Goal: Task Accomplishment & Management: Complete application form

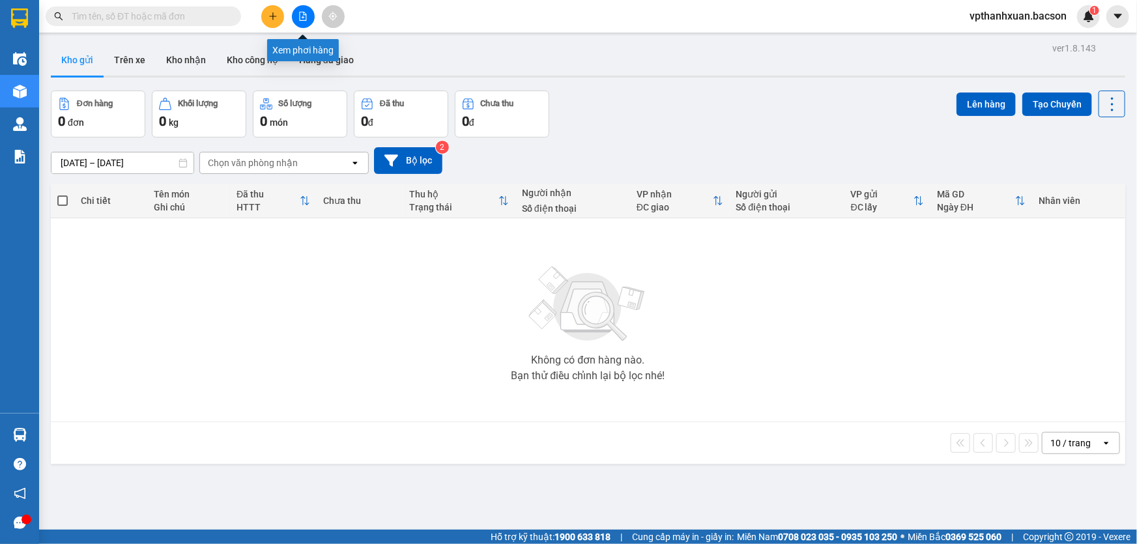
click at [306, 16] on icon "file-add" at bounding box center [302, 16] width 9 height 9
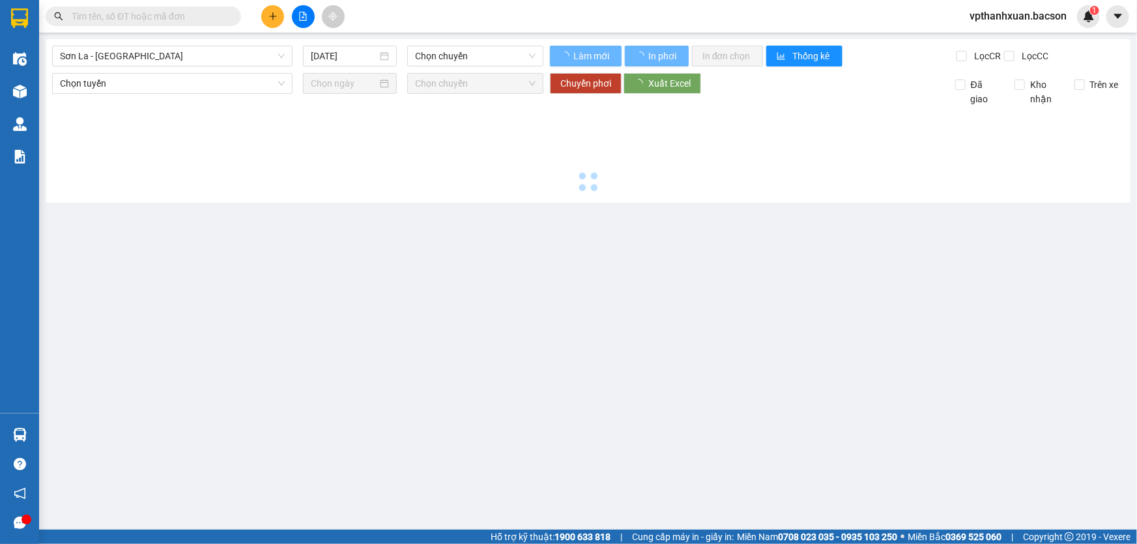
type input "[DATE]"
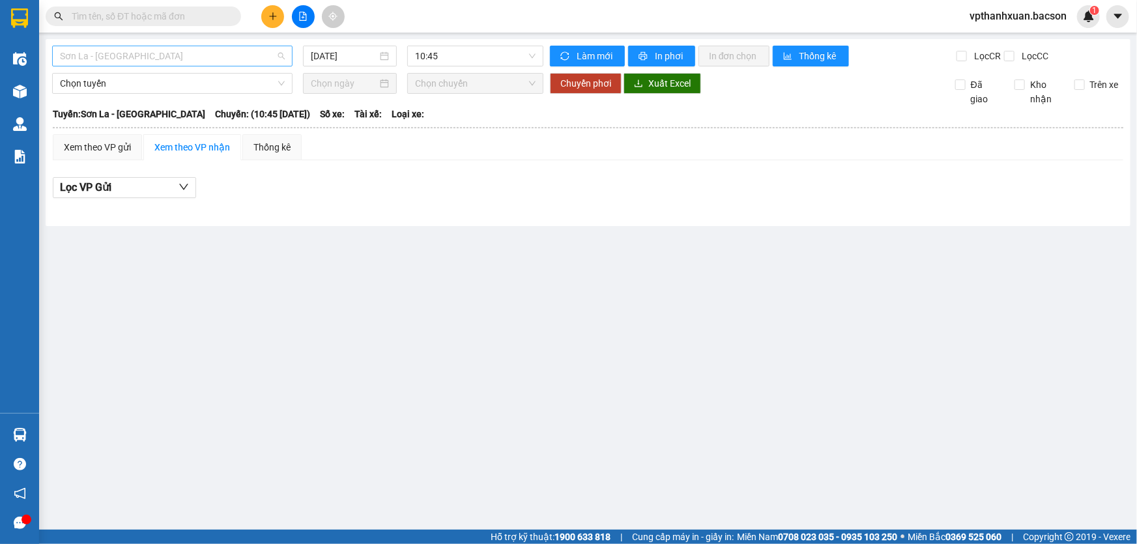
click at [244, 57] on span "Sơn La - [GEOGRAPHIC_DATA]" at bounding box center [172, 56] width 225 height 20
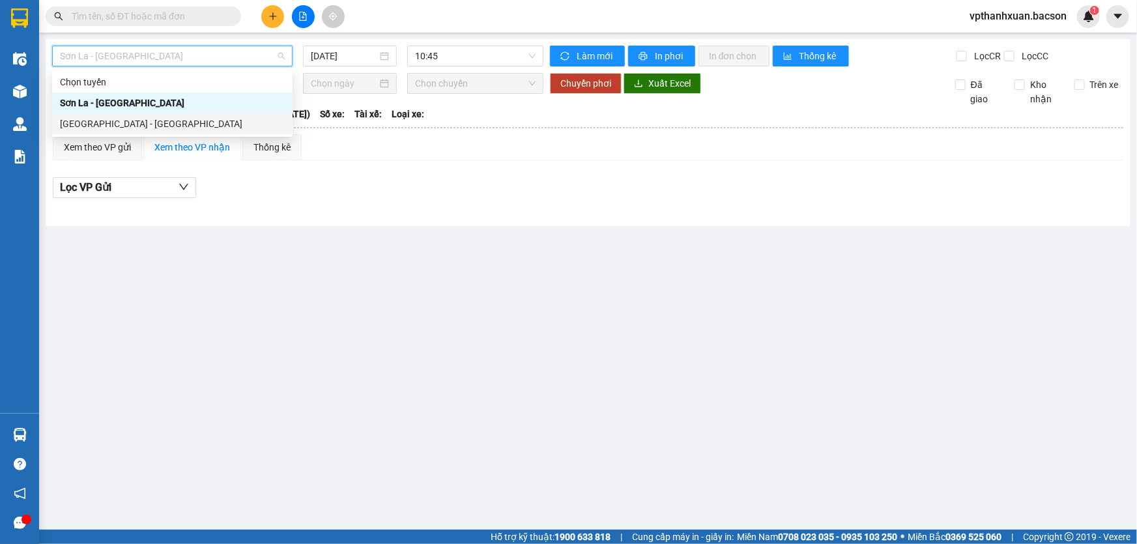
click at [151, 124] on div "[GEOGRAPHIC_DATA] - [GEOGRAPHIC_DATA]" at bounding box center [172, 124] width 225 height 14
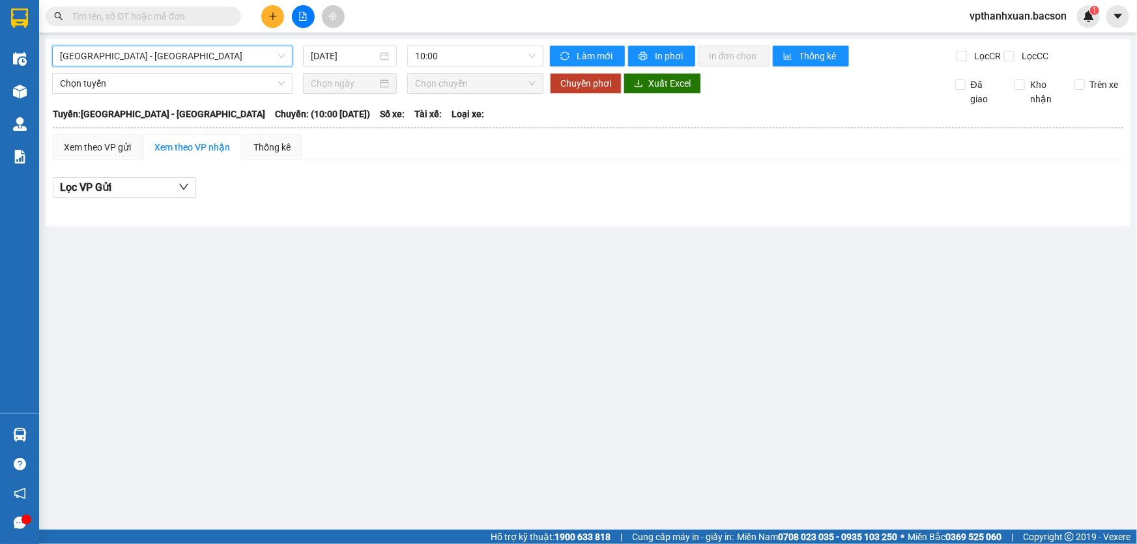
click at [342, 66] on div "[GEOGRAPHIC_DATA] - [GEOGRAPHIC_DATA] - [GEOGRAPHIC_DATA] [DATE] 10:00 Làm mới …" at bounding box center [588, 132] width 1085 height 187
click at [343, 58] on input "[DATE]" at bounding box center [344, 56] width 66 height 14
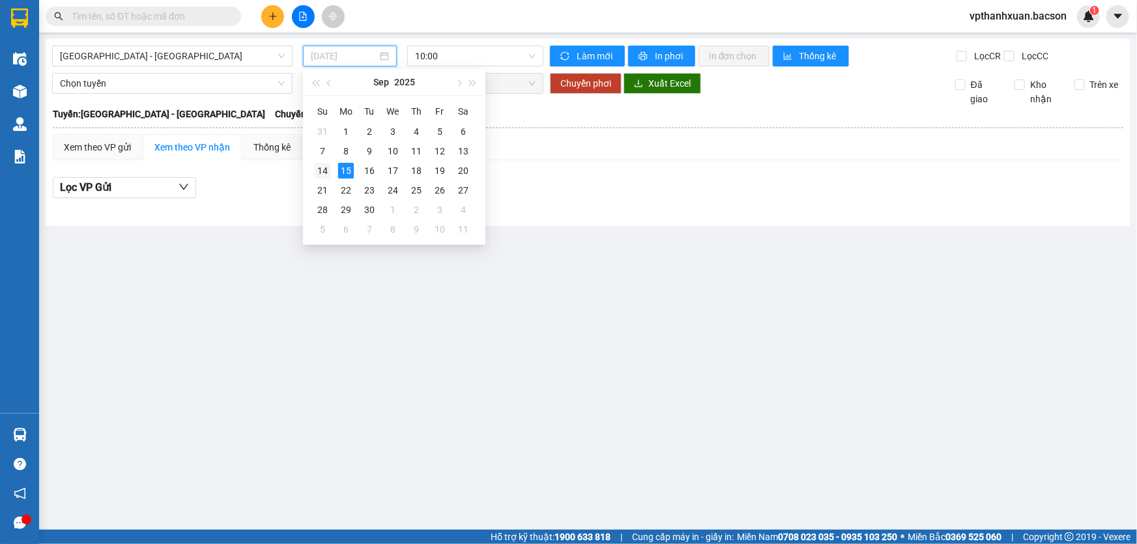
click at [323, 171] on div "14" at bounding box center [323, 171] width 16 height 16
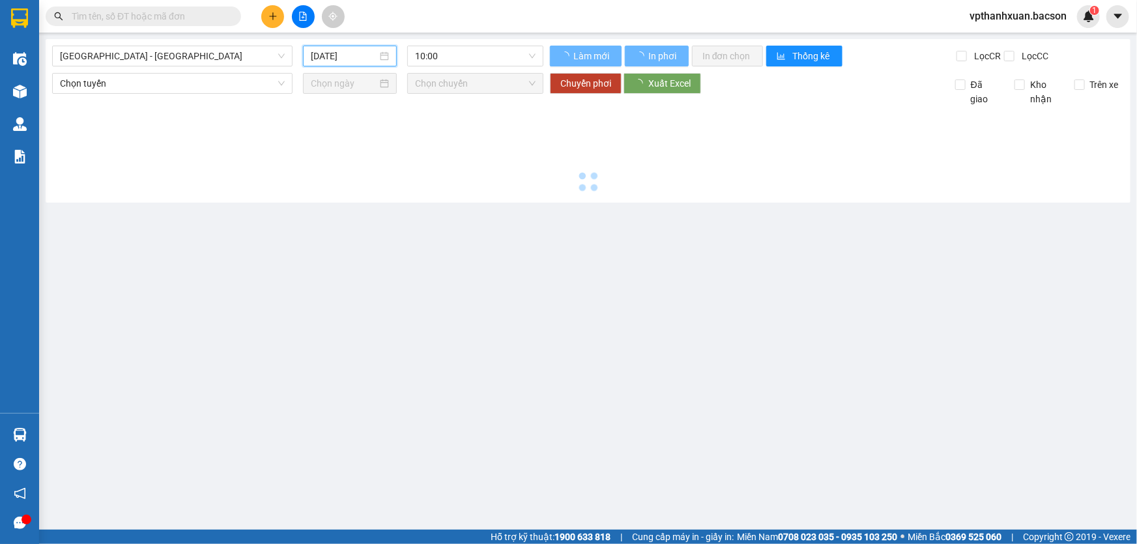
type input "[DATE]"
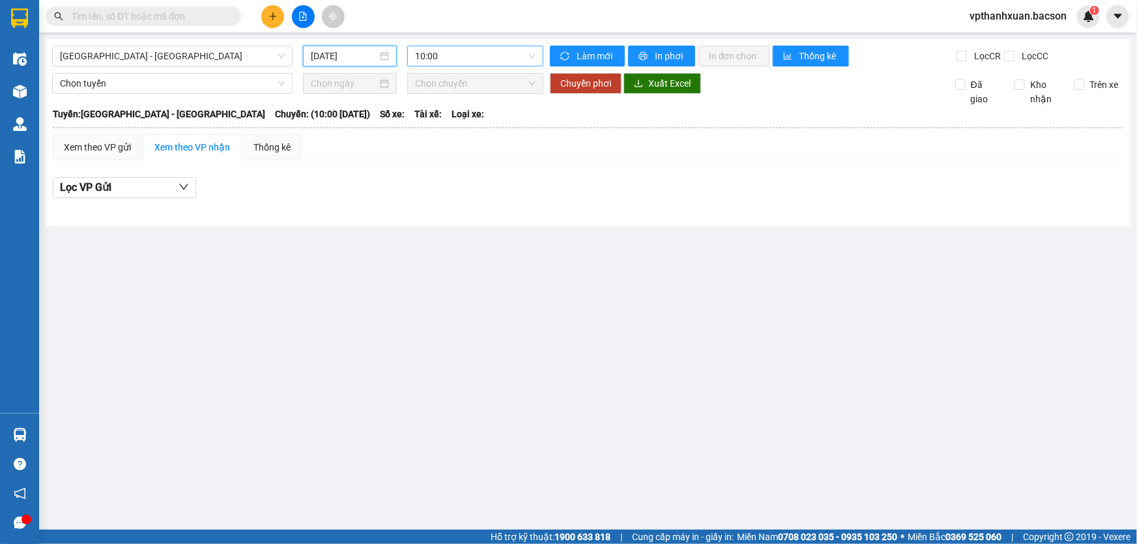
click at [456, 53] on span "10:00" at bounding box center [475, 56] width 121 height 20
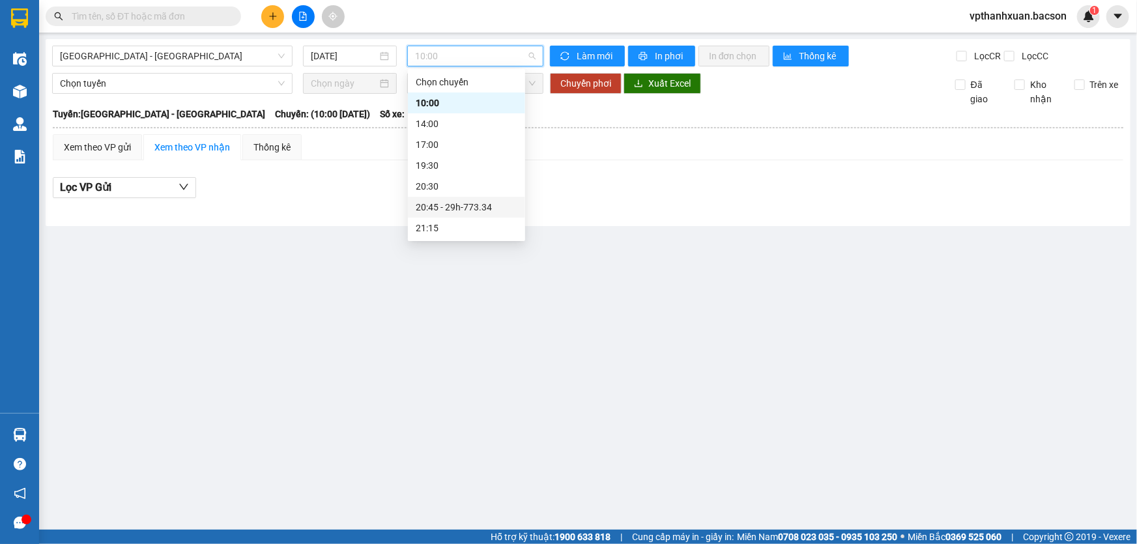
scroll to position [41, 0]
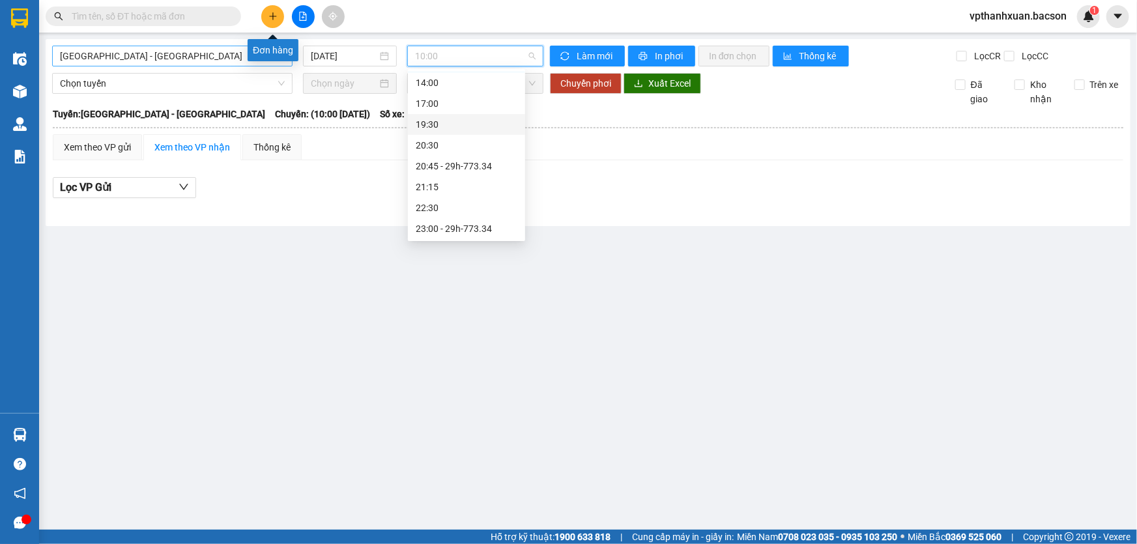
click at [233, 55] on span "[GEOGRAPHIC_DATA] - [GEOGRAPHIC_DATA]" at bounding box center [172, 56] width 225 height 20
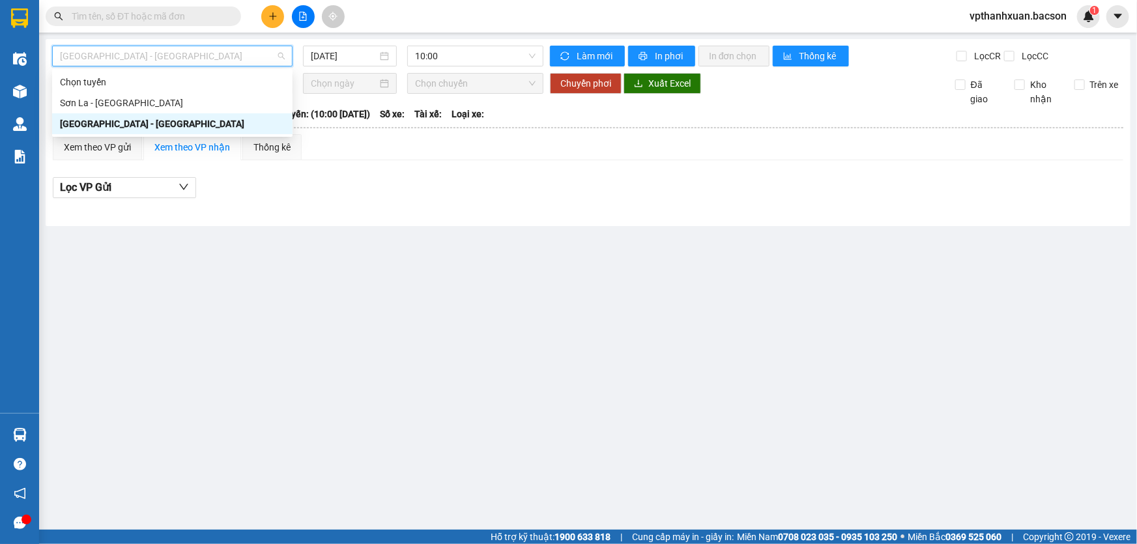
click at [154, 115] on div "Hà Nội - Sơn La" at bounding box center [172, 123] width 240 height 21
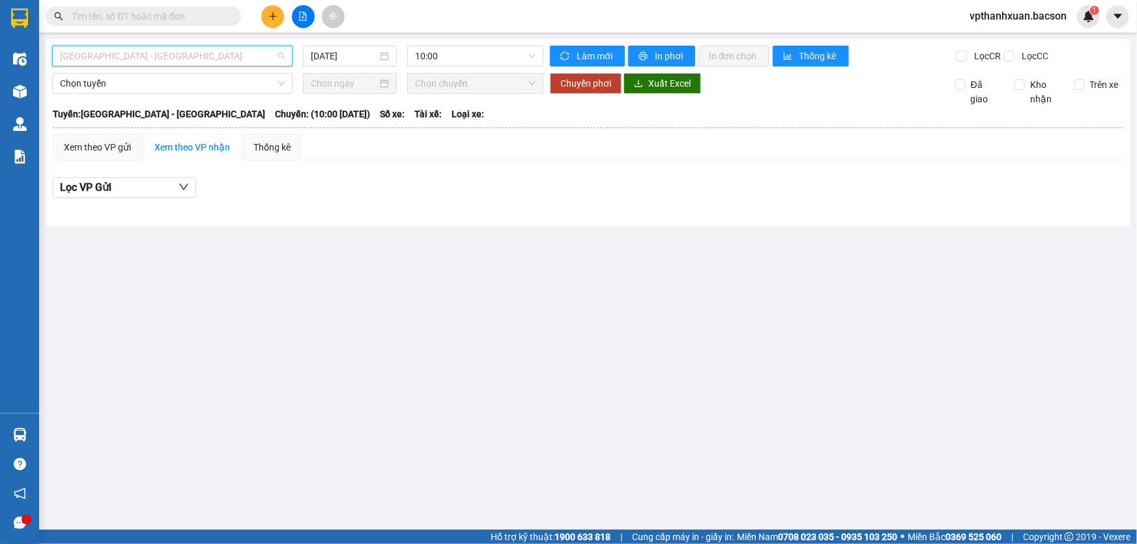
drag, startPoint x: 147, startPoint y: 53, endPoint x: 142, endPoint y: 70, distance: 17.7
click at [148, 53] on span "Hà Nội - Sơn La" at bounding box center [172, 56] width 225 height 20
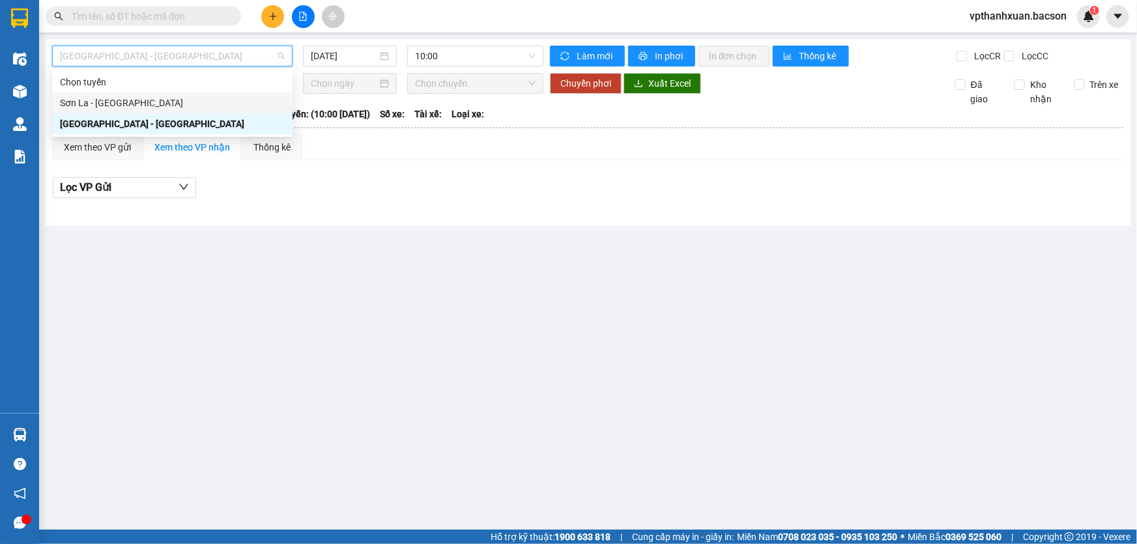
click at [130, 104] on div "Sơn La - Hà Nội" at bounding box center [172, 103] width 225 height 14
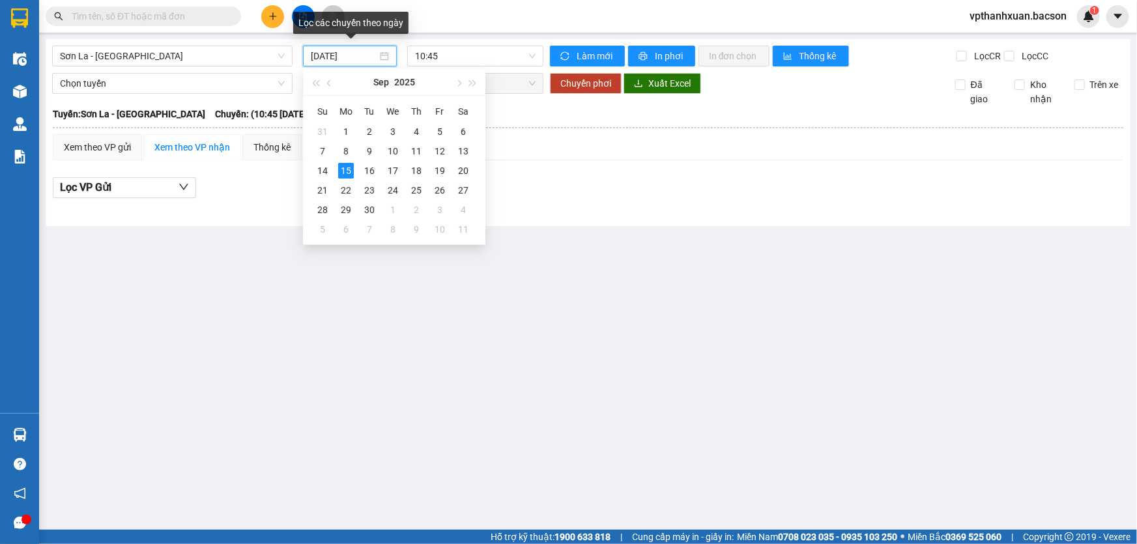
click at [358, 56] on input "15/09/2025" at bounding box center [344, 56] width 66 height 14
click at [323, 168] on div "14" at bounding box center [323, 171] width 16 height 16
type input "14/09/2025"
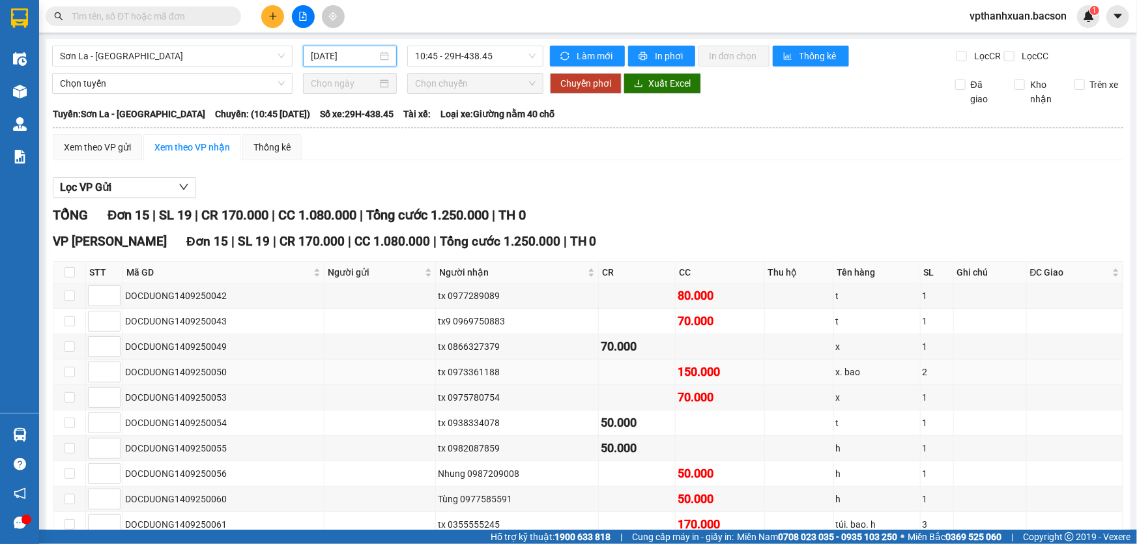
scroll to position [198, 0]
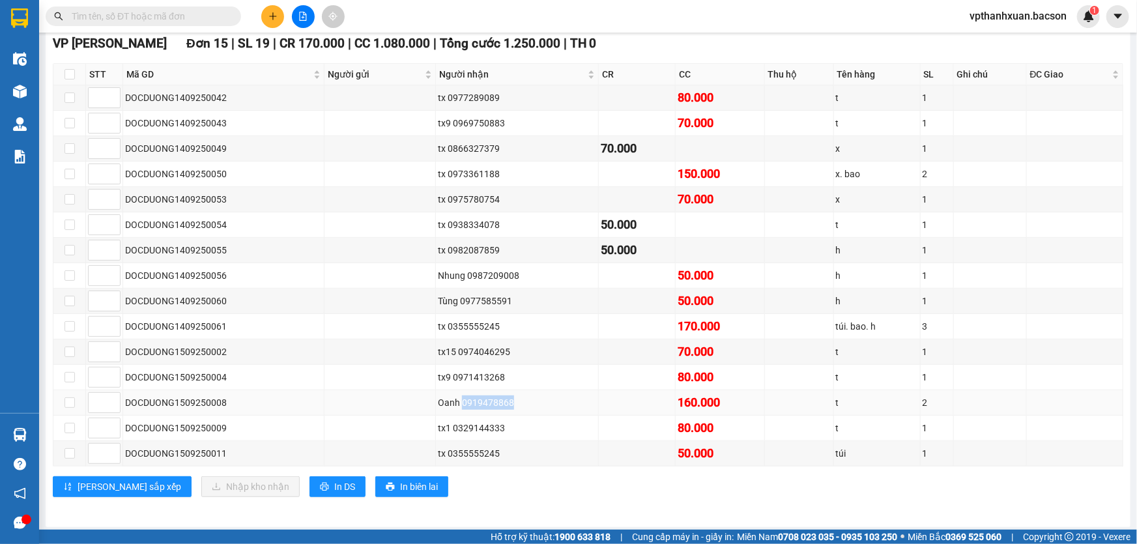
drag, startPoint x: 459, startPoint y: 398, endPoint x: 509, endPoint y: 402, distance: 50.3
click at [509, 402] on div "Oanh 0919478868" at bounding box center [517, 402] width 158 height 14
copy div "0919478868"
click at [151, 7] on span at bounding box center [143, 17] width 195 height 20
click at [149, 23] on input "text" at bounding box center [149, 16] width 154 height 14
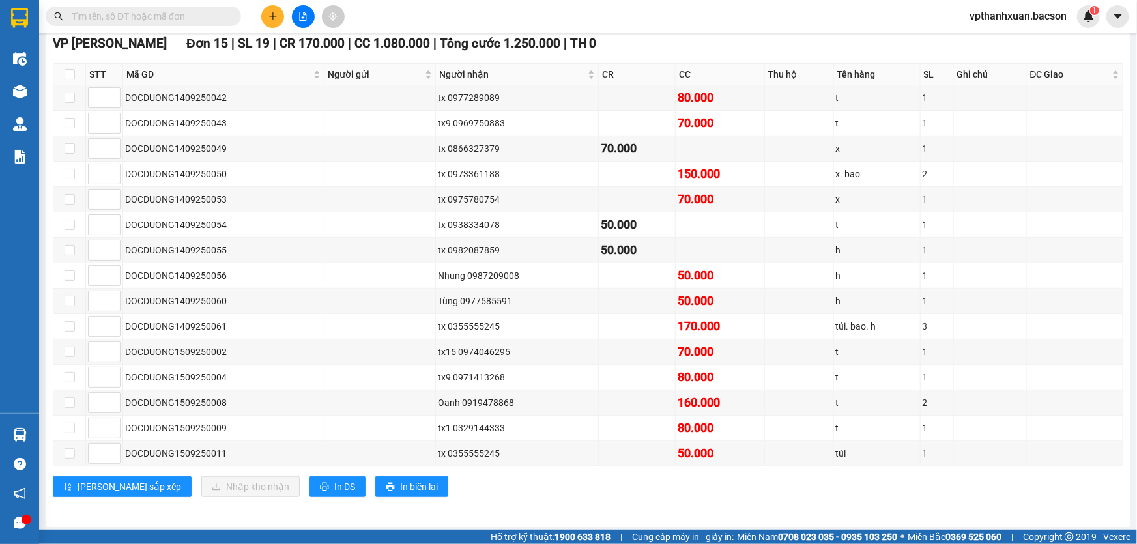
paste input "0919478868"
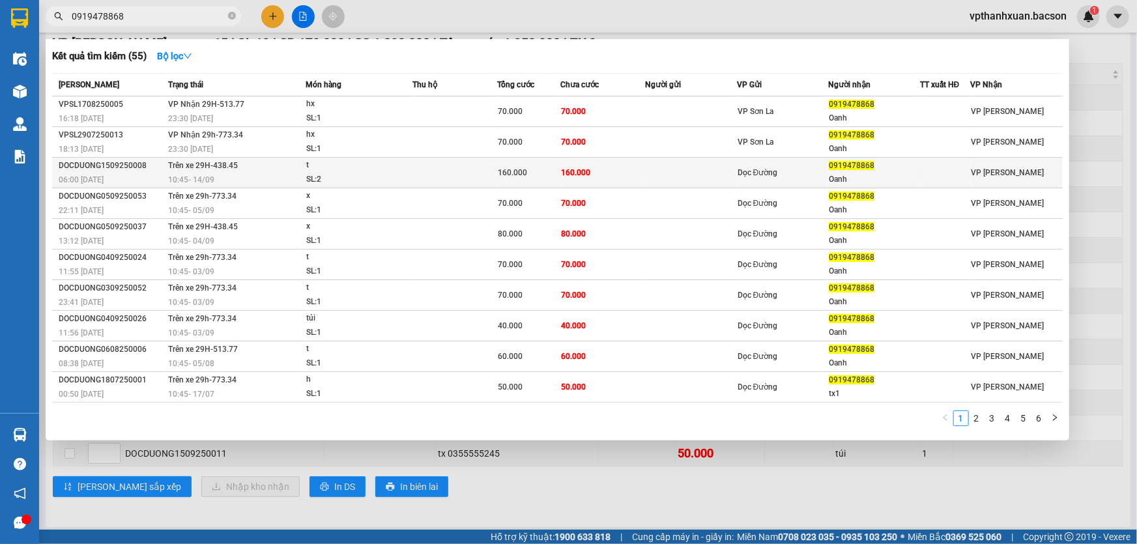
type input "0919478868"
click at [545, 173] on div "160.000" at bounding box center [529, 172] width 62 height 14
click at [545, 173] on body "Kết quả tìm kiếm ( 55 ) Bộ lọc Mã ĐH Trạng thái Món hàng Thu hộ Tổng cước Chưa …" at bounding box center [568, 272] width 1137 height 544
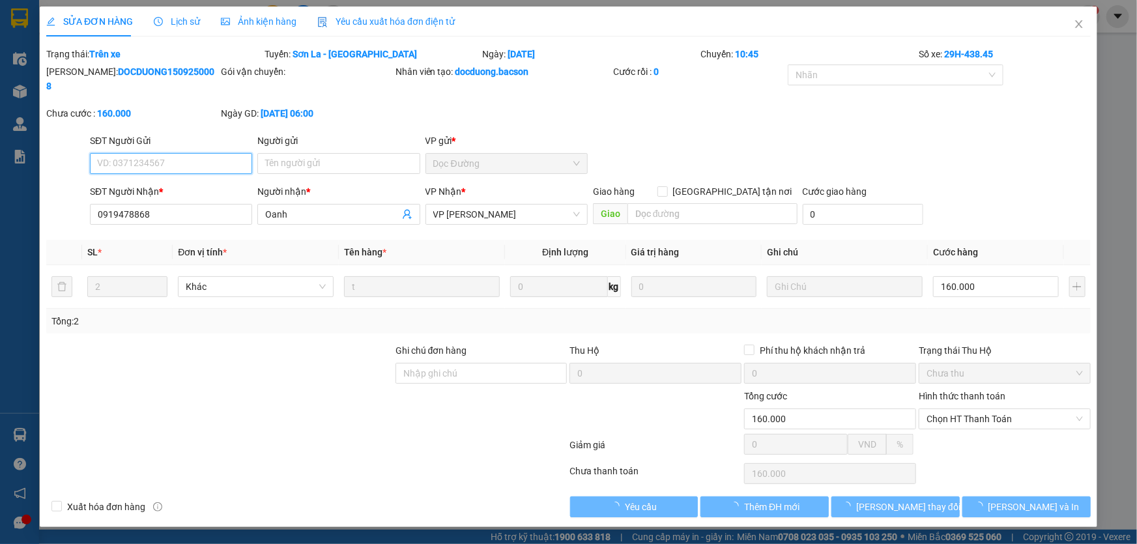
type input "0919478868"
type input "Oanh"
type input "160.000"
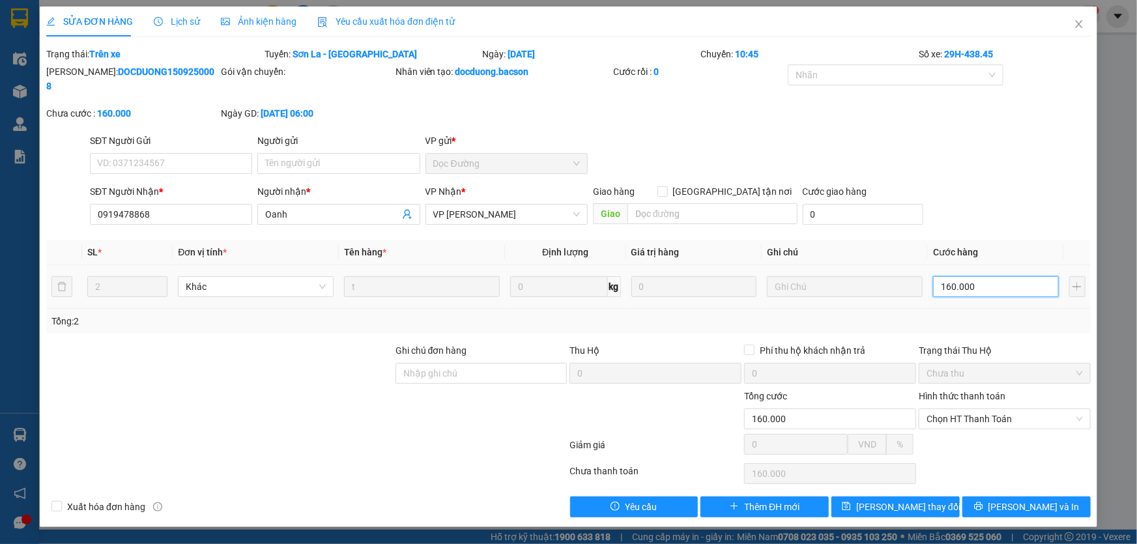
click at [988, 276] on input "160.000" at bounding box center [996, 286] width 126 height 21
type input "1"
type input "14"
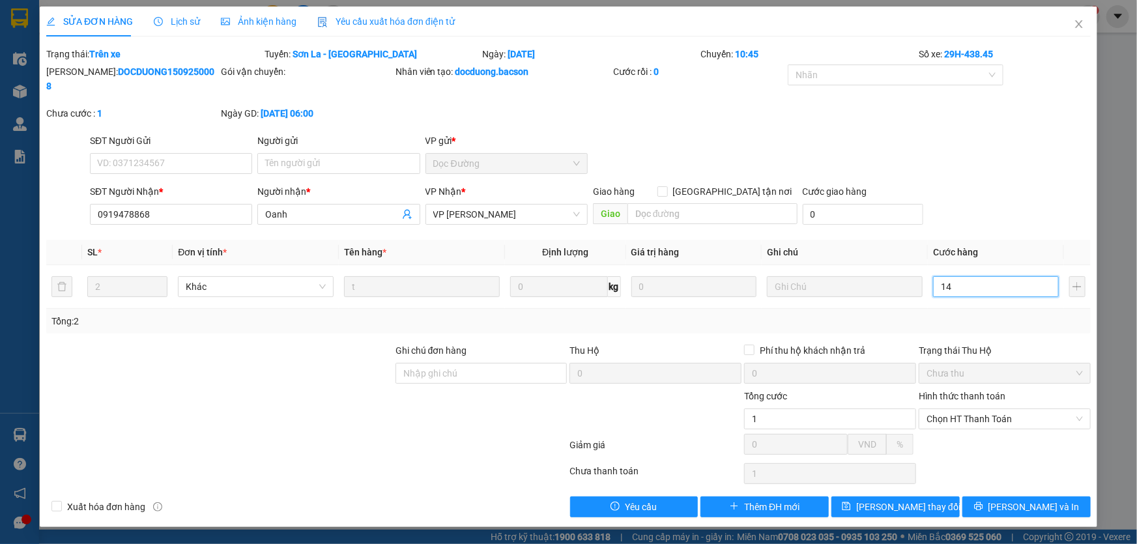
type input "14"
type input "140"
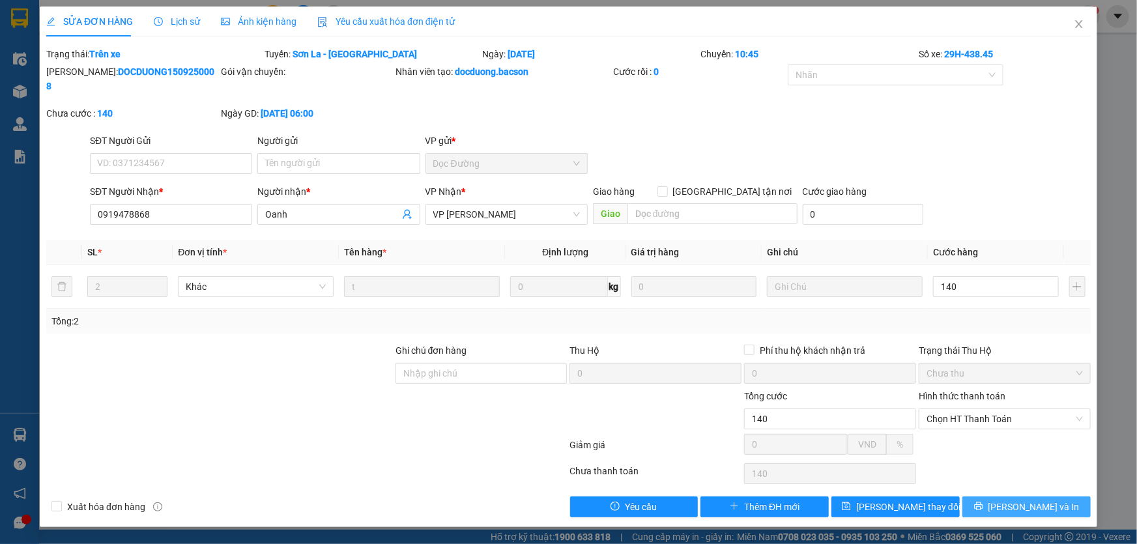
type input "140.000"
click at [1036, 500] on span "Lưu và In" at bounding box center [1033, 507] width 91 height 14
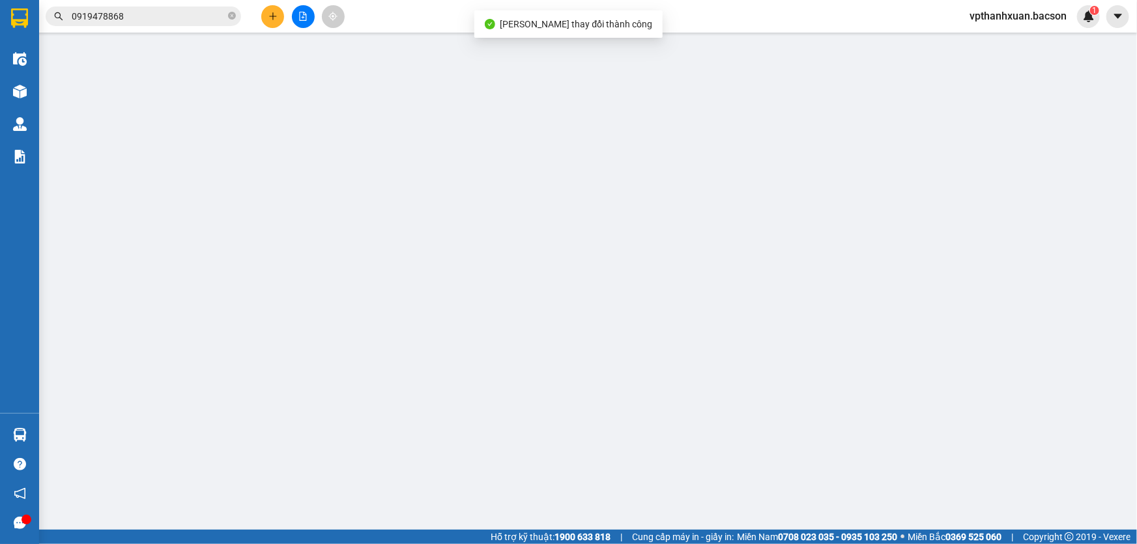
type input "0919478868"
type input "Oanh"
type input "140.000"
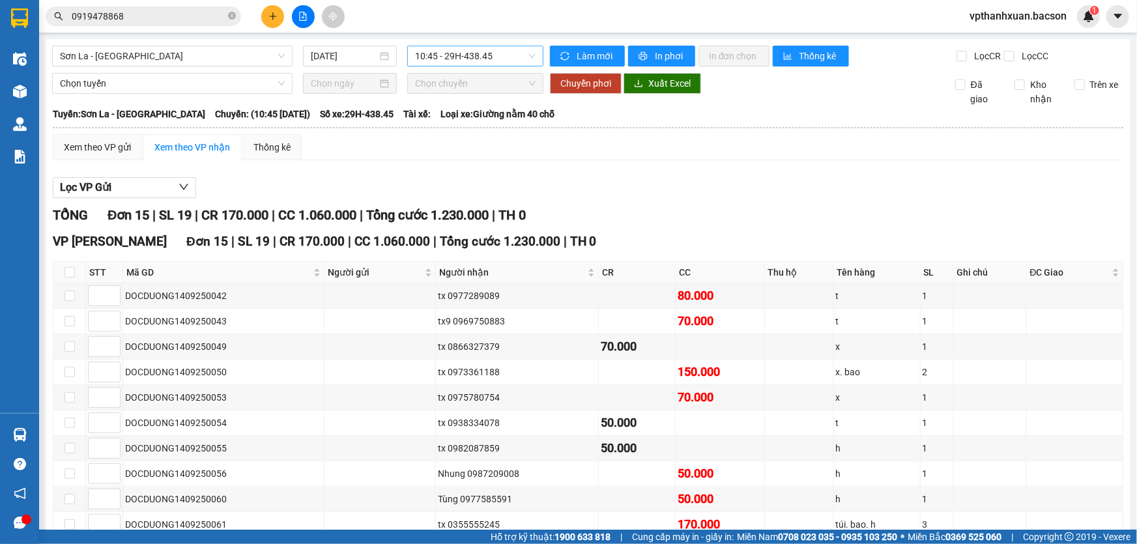
click at [423, 55] on span "10:45 - 29H-438.45" at bounding box center [475, 56] width 121 height 20
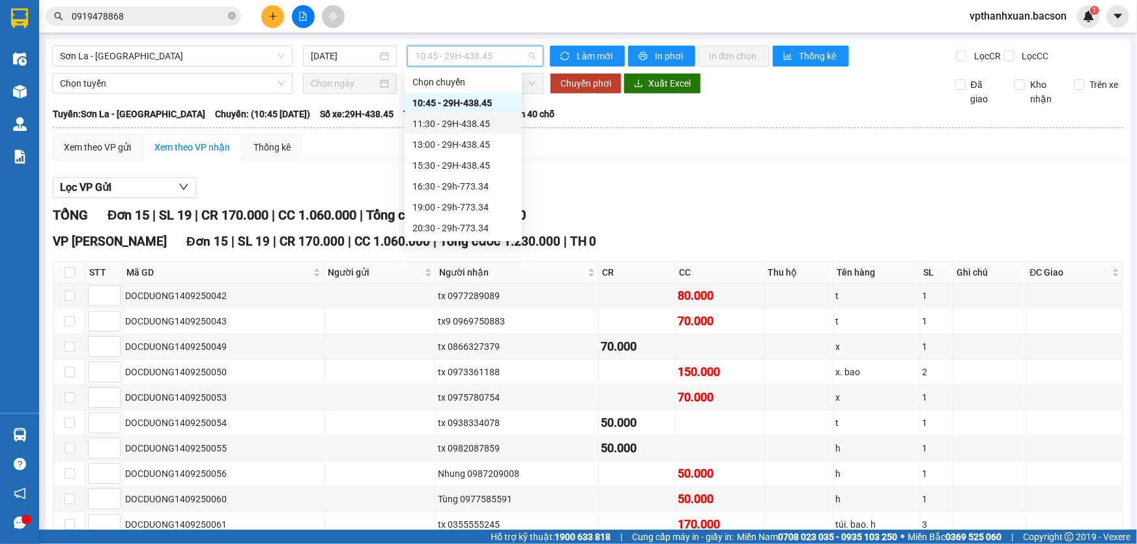
click at [458, 123] on div "11:30 - 29H-438.45" at bounding box center [463, 124] width 102 height 14
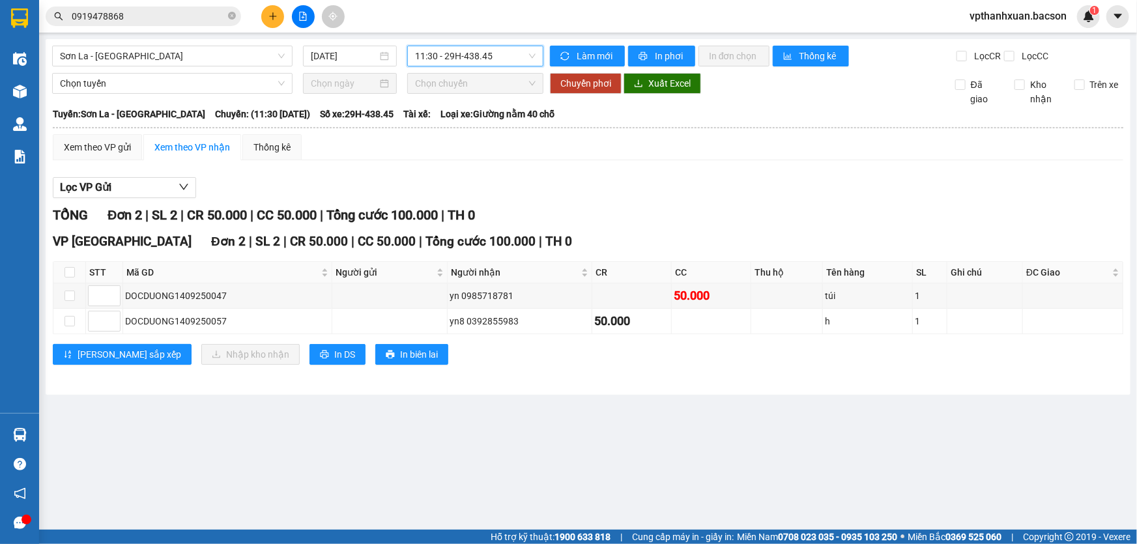
click at [514, 64] on span "11:30 - 29H-438.45" at bounding box center [475, 56] width 121 height 20
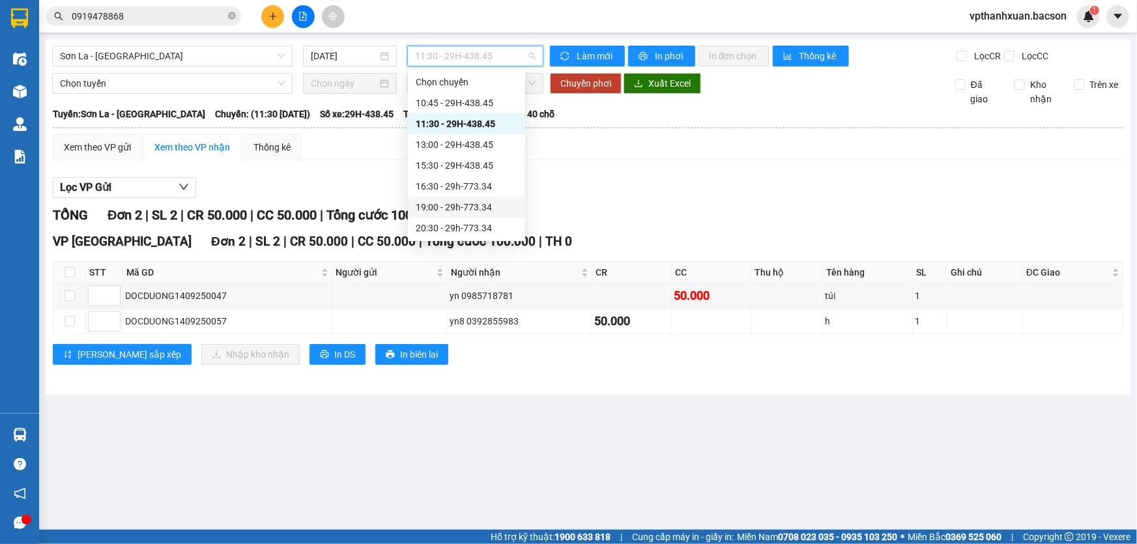
click at [475, 202] on div "19:00 - 29h-773.34" at bounding box center [467, 207] width 102 height 14
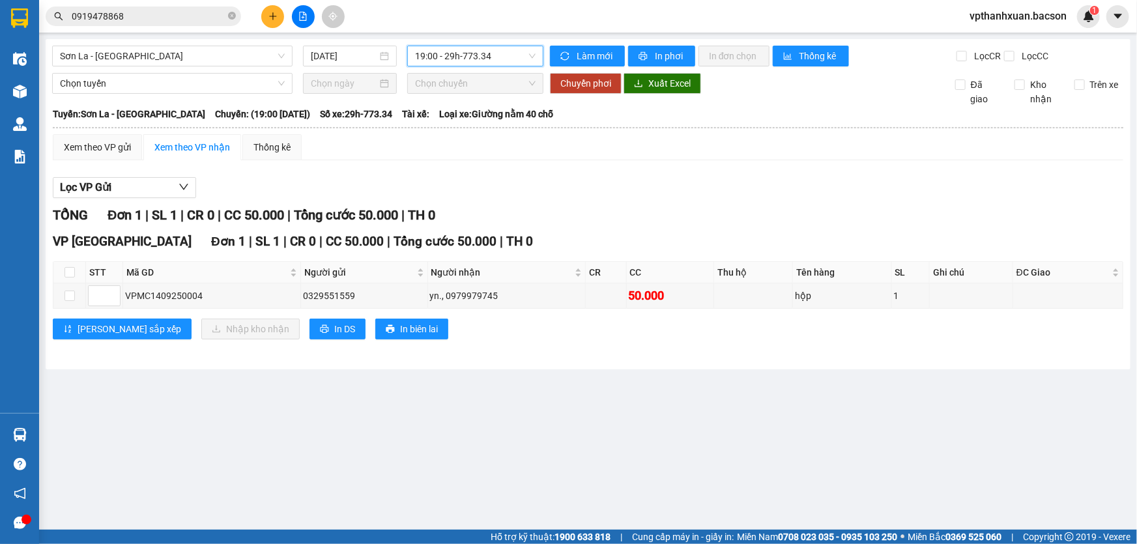
click at [493, 62] on span "19:00 - 29h-773.34" at bounding box center [475, 56] width 121 height 20
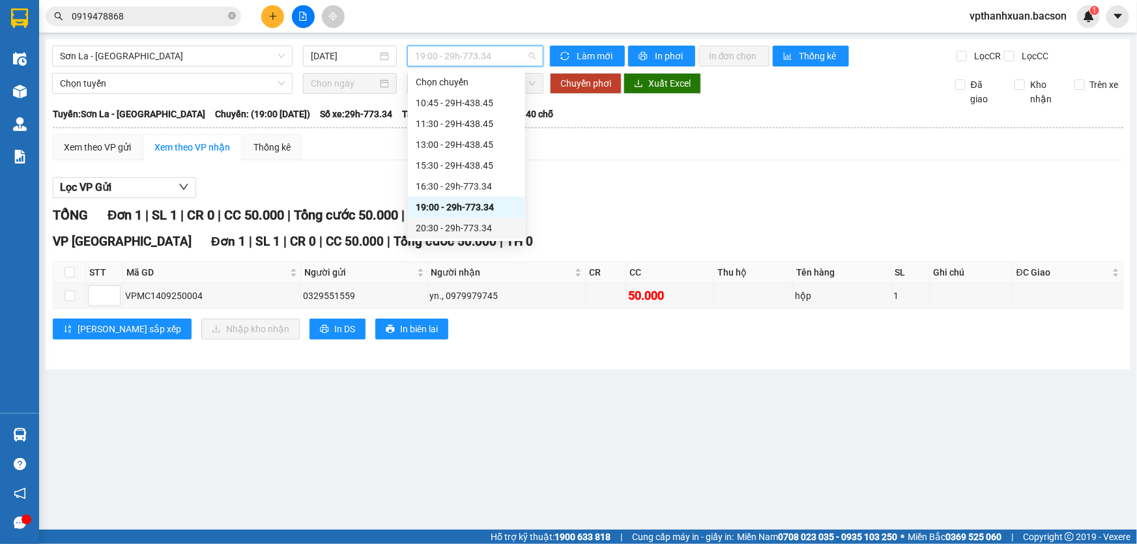
click at [496, 228] on div "20:30 - 29h-773.34" at bounding box center [467, 228] width 102 height 14
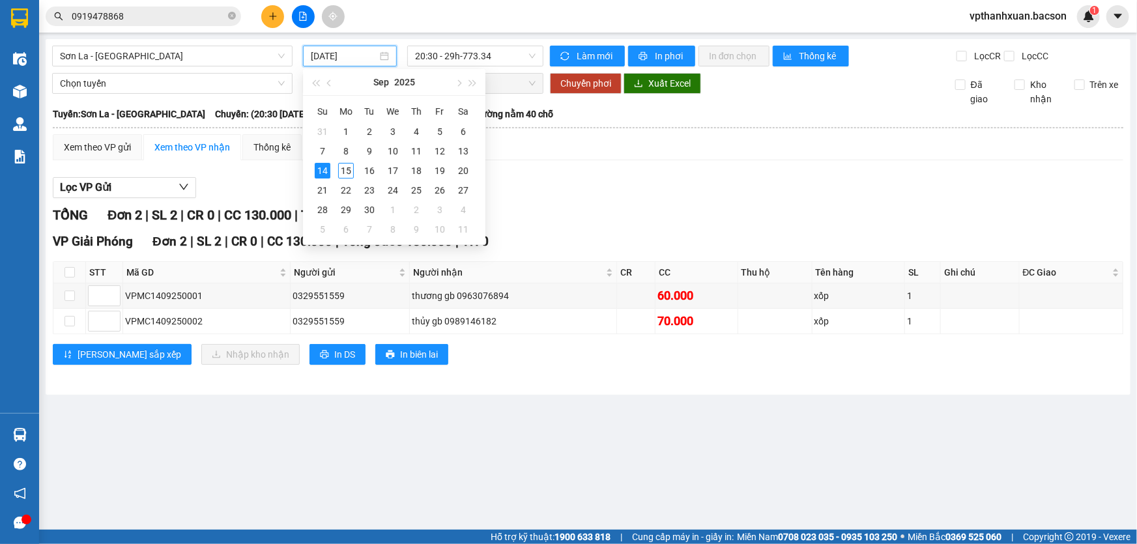
click at [339, 55] on input "14/09/2025" at bounding box center [344, 56] width 66 height 14
type input "14/09/2025"
click at [575, 180] on div "Lọc VP Gửi" at bounding box center [588, 188] width 1070 height 22
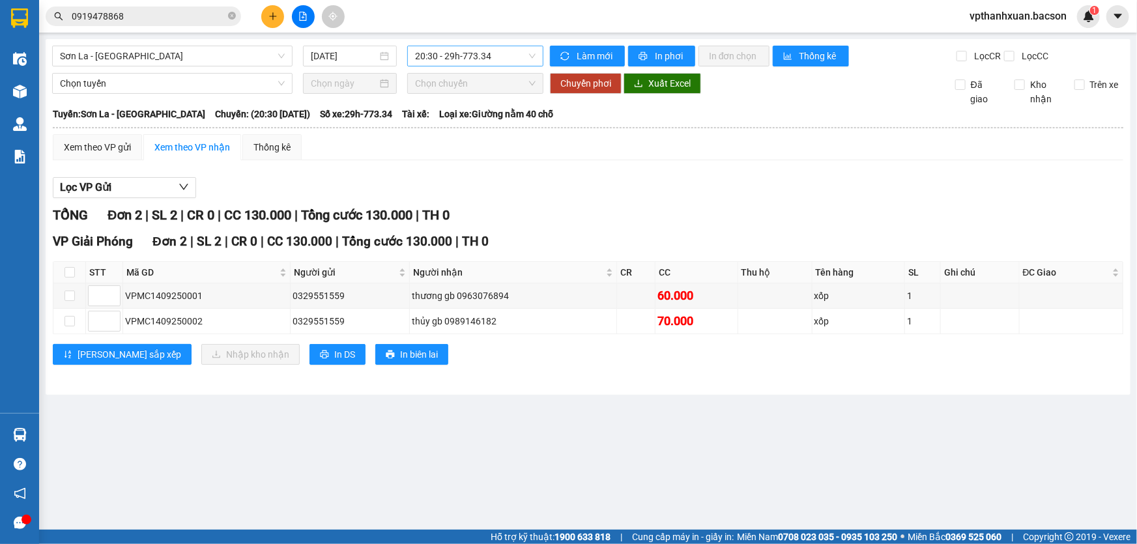
click at [422, 57] on span "20:30 - 29h-773.34" at bounding box center [475, 56] width 121 height 20
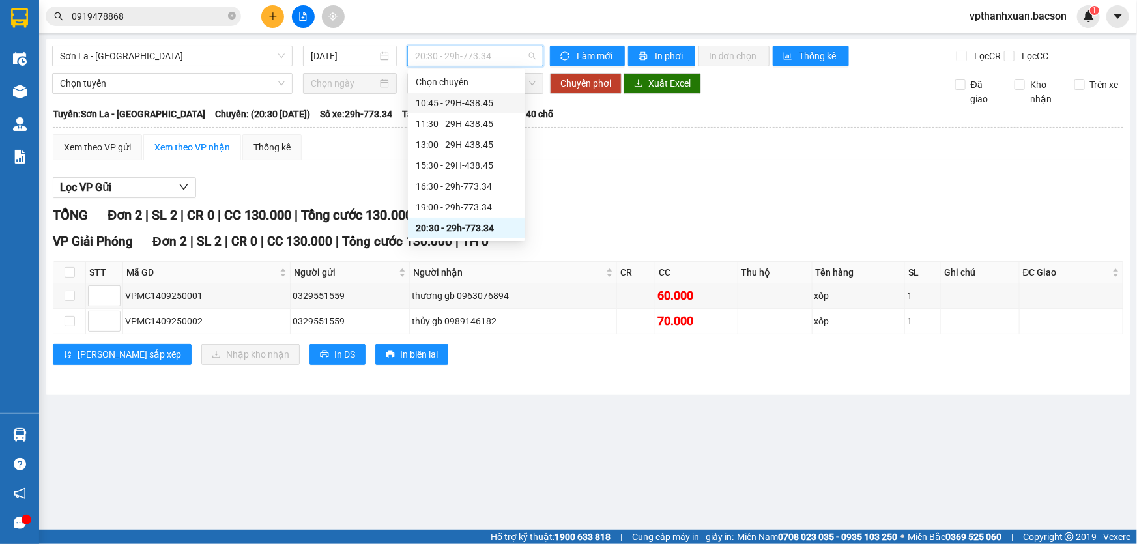
click at [474, 105] on div "10:45 - 29H-438.45" at bounding box center [467, 103] width 102 height 14
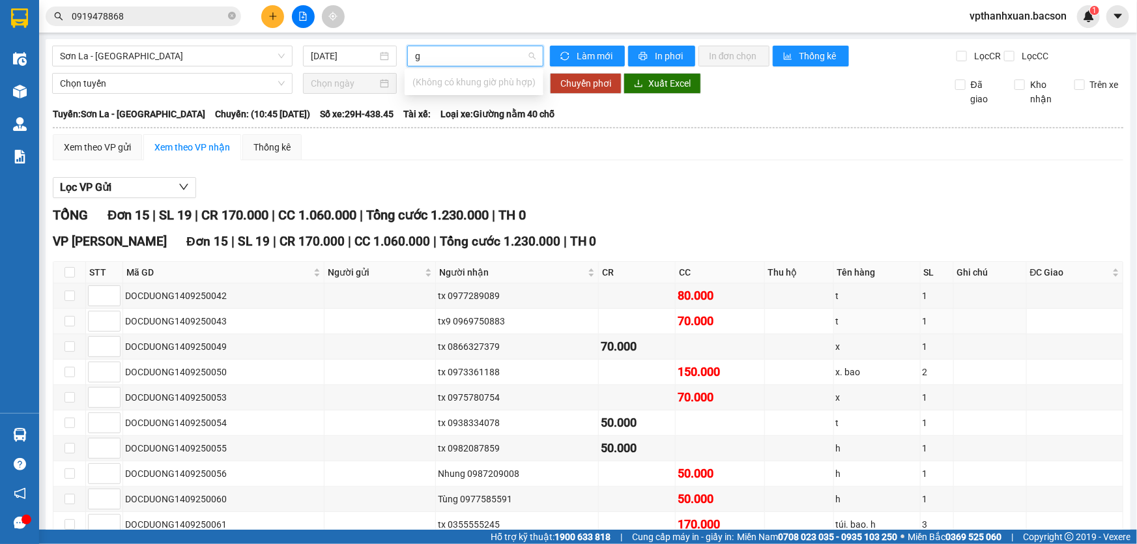
type input "g"
